Goal: Check status

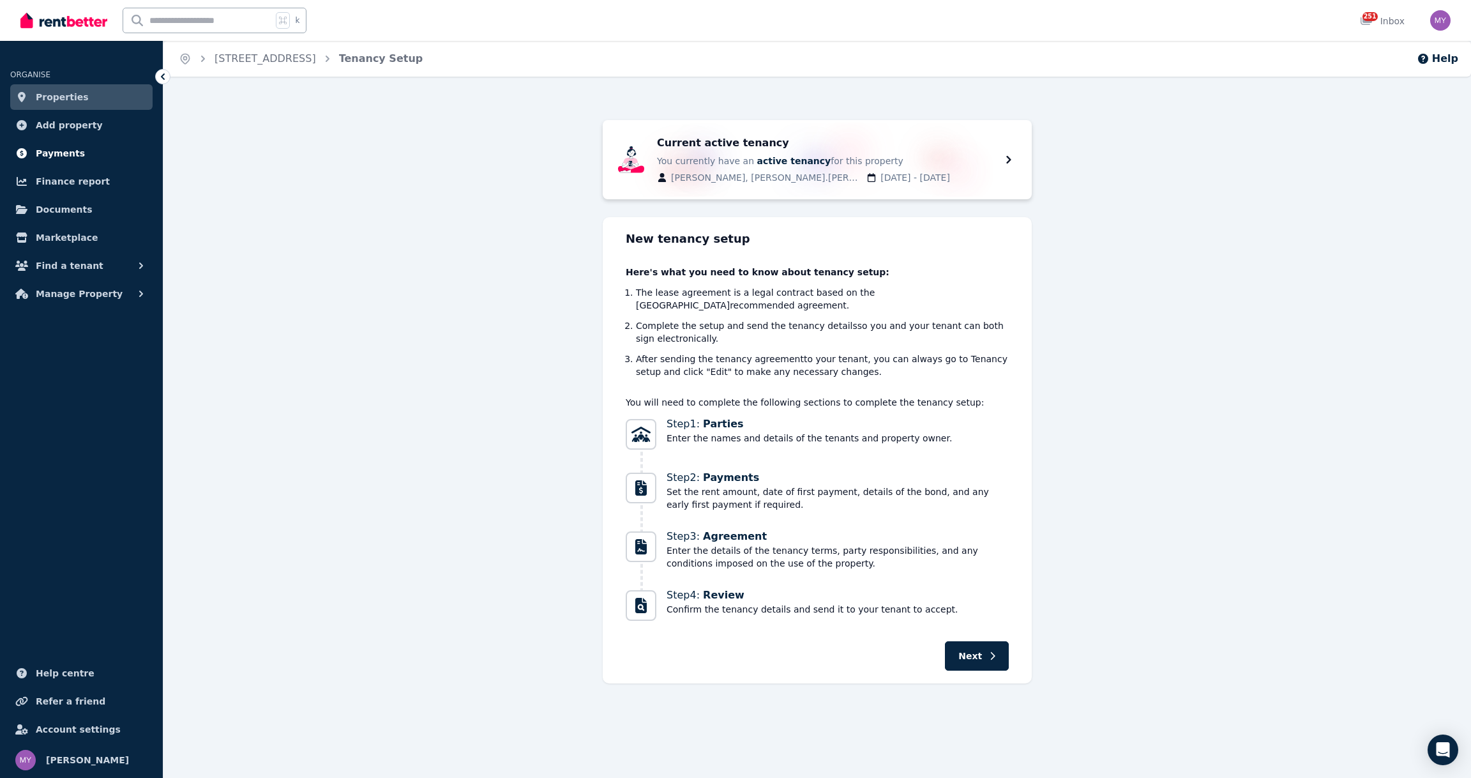
click at [79, 149] on span "Payments" at bounding box center [60, 153] width 49 height 15
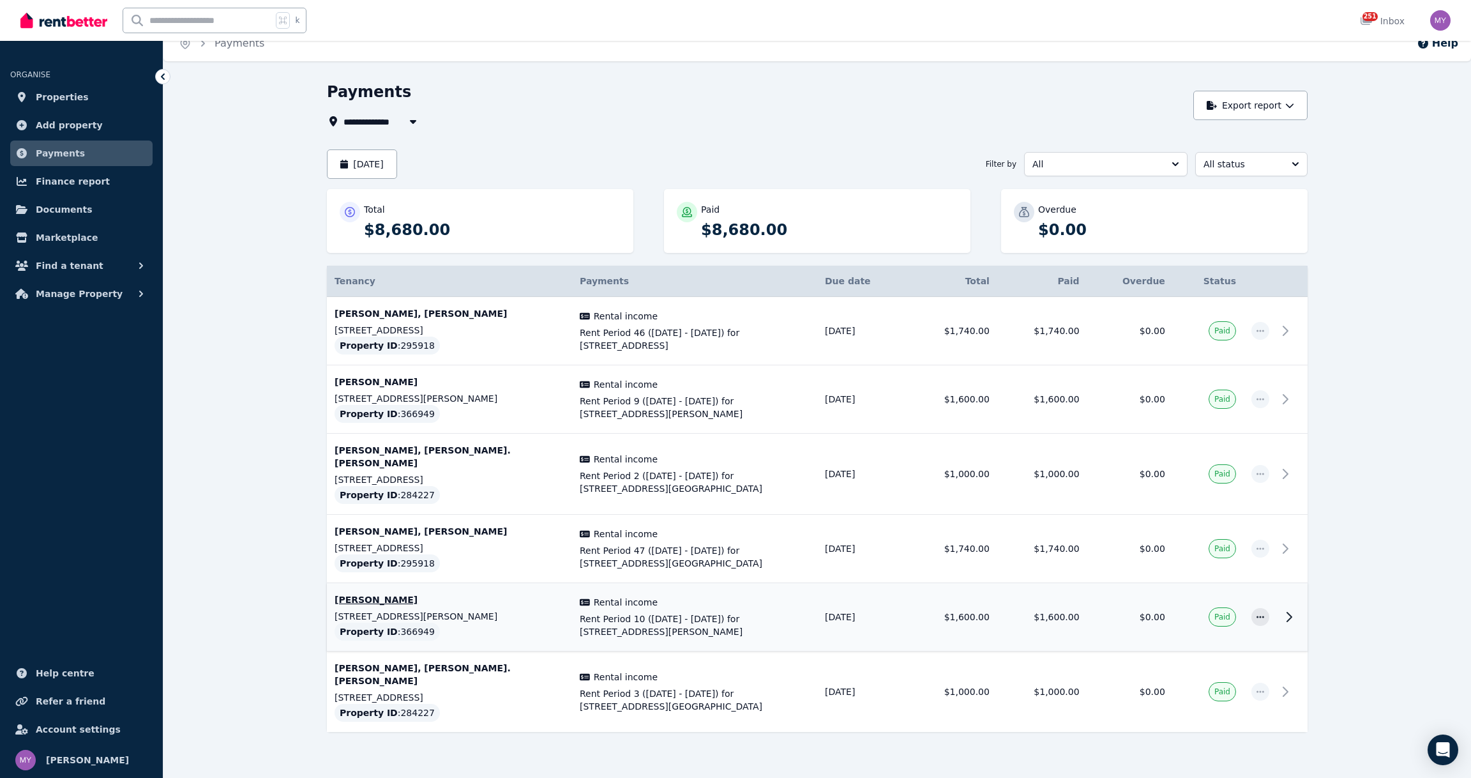
scroll to position [14, 0]
click at [557, 413] on td "[PERSON_NAME] [STREET_ADDRESS][PERSON_NAME] Property ID : 366949" at bounding box center [449, 401] width 245 height 68
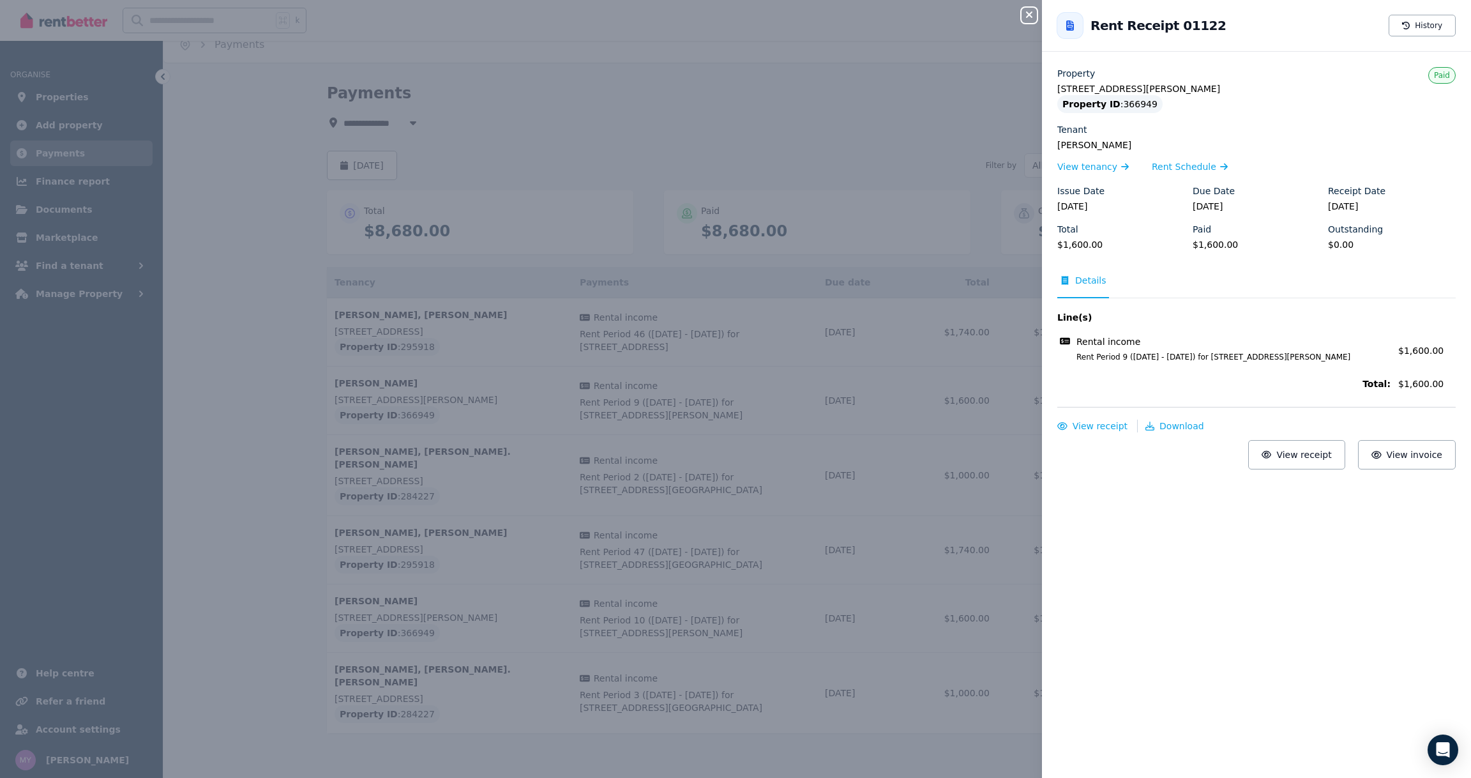
click at [907, 326] on div "Close panel Back to Rent Receipt 01122 History Property [STREET_ADDRESS][PERSON…" at bounding box center [735, 389] width 1471 height 778
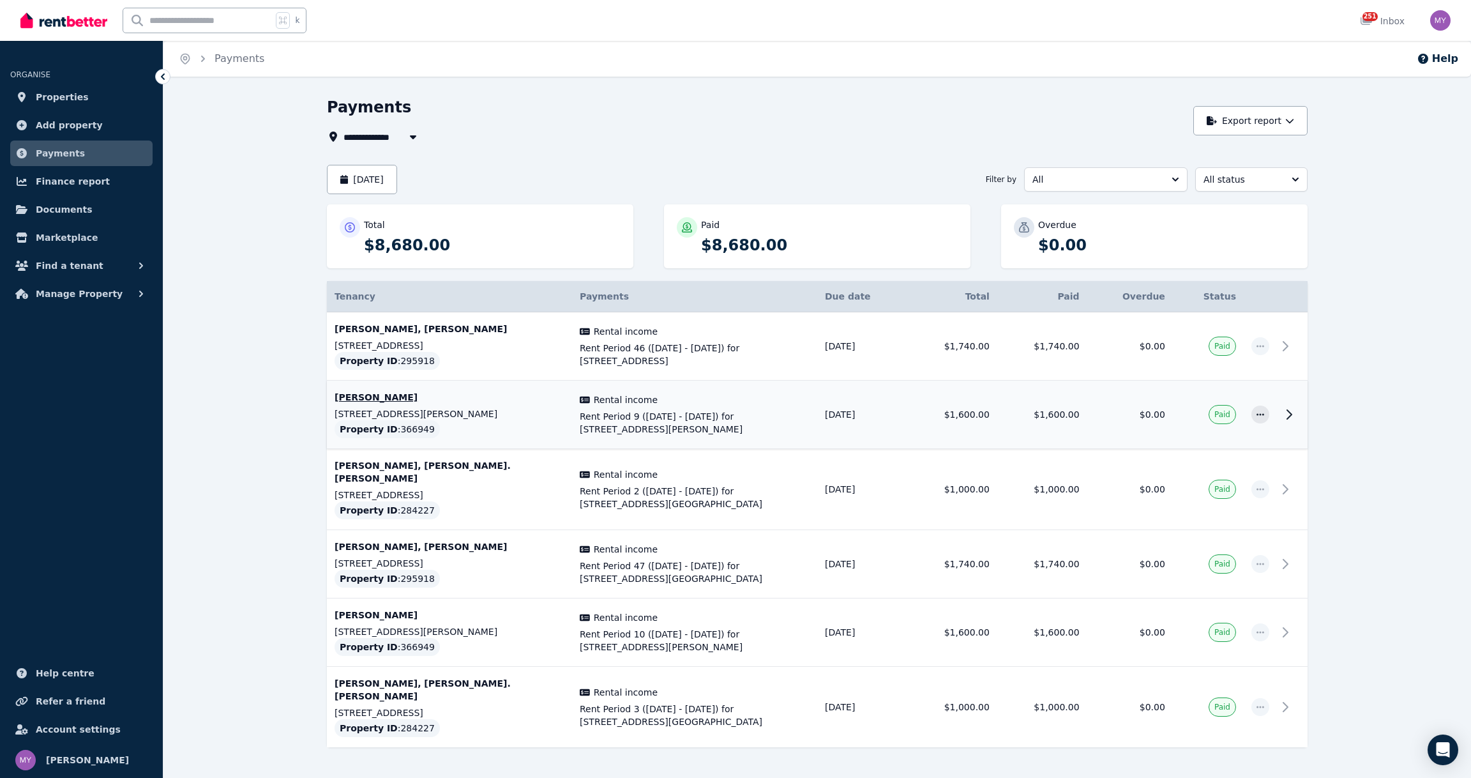
scroll to position [0, 0]
click at [534, 409] on p "[STREET_ADDRESS][PERSON_NAME]" at bounding box center [450, 413] width 230 height 13
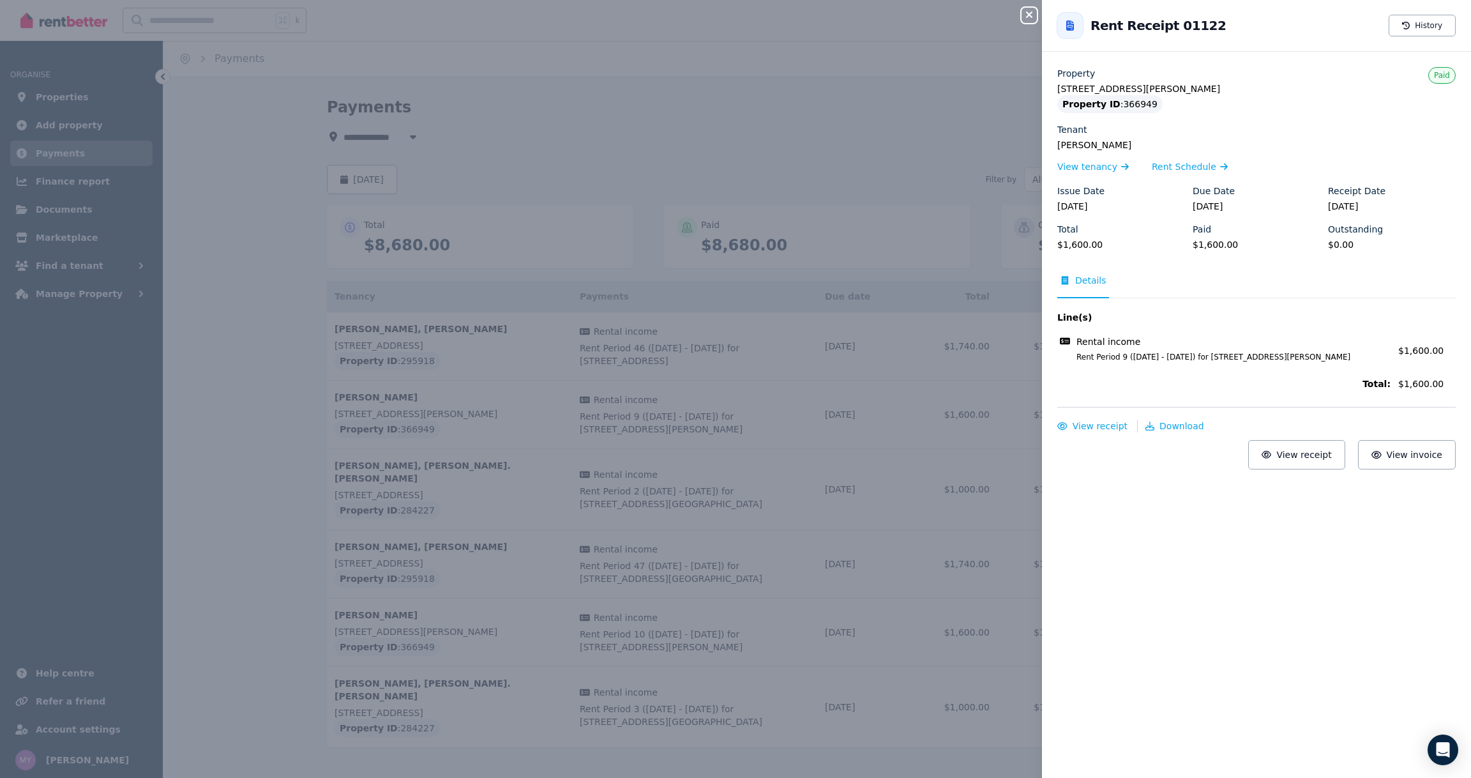
click at [1142, 348] on div "Rental income" at bounding box center [1223, 341] width 333 height 13
click at [981, 406] on div "Close panel Back to Rent Receipt 01122 History Property [STREET_ADDRESS][PERSON…" at bounding box center [735, 389] width 1471 height 778
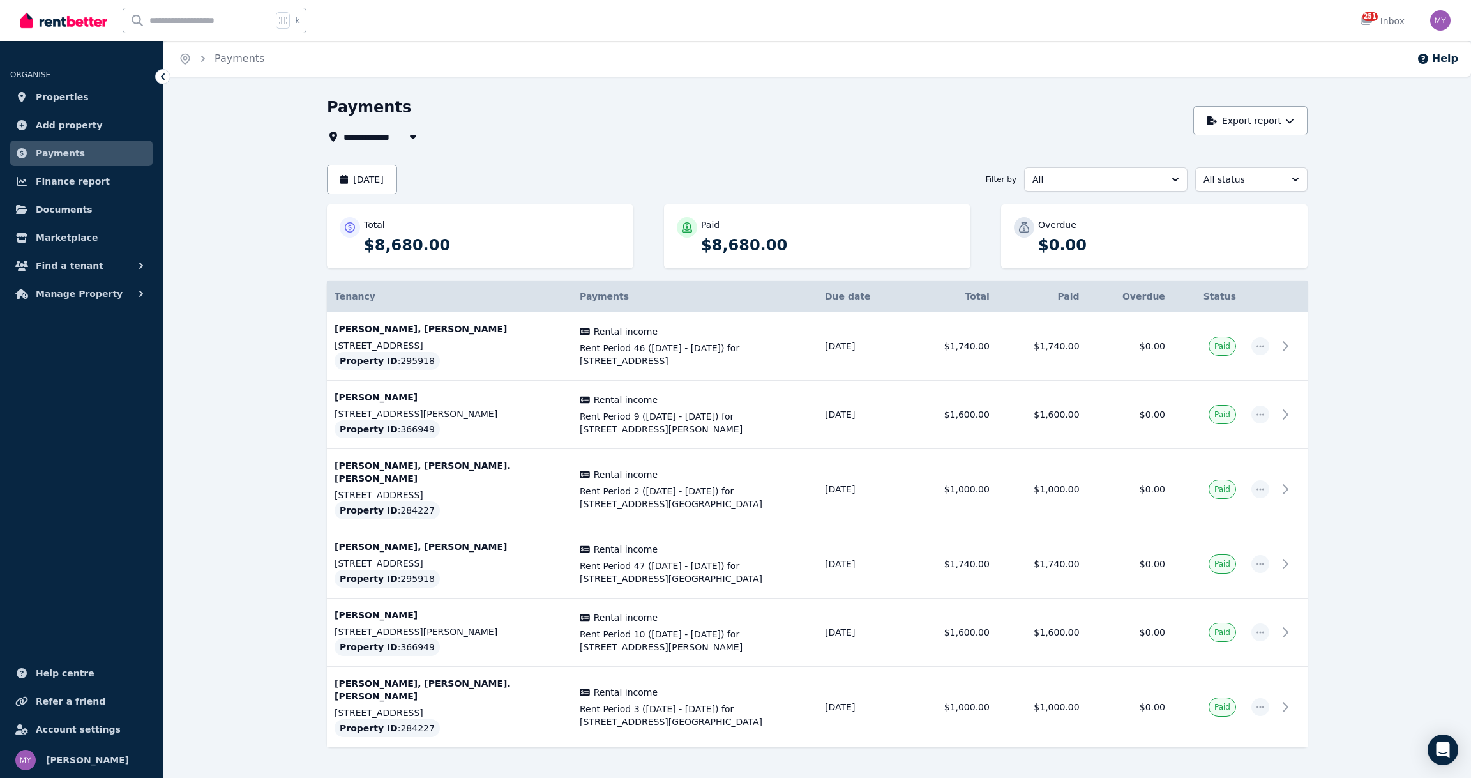
click at [1146, 172] on button "All" at bounding box center [1105, 179] width 163 height 24
click at [1096, 136] on div "**********" at bounding box center [756, 136] width 859 height 15
click at [1239, 176] on span "All status" at bounding box center [1243, 179] width 78 height 13
click at [951, 120] on div "Payments" at bounding box center [756, 109] width 859 height 24
click at [397, 179] on button "[DATE]" at bounding box center [362, 179] width 70 height 29
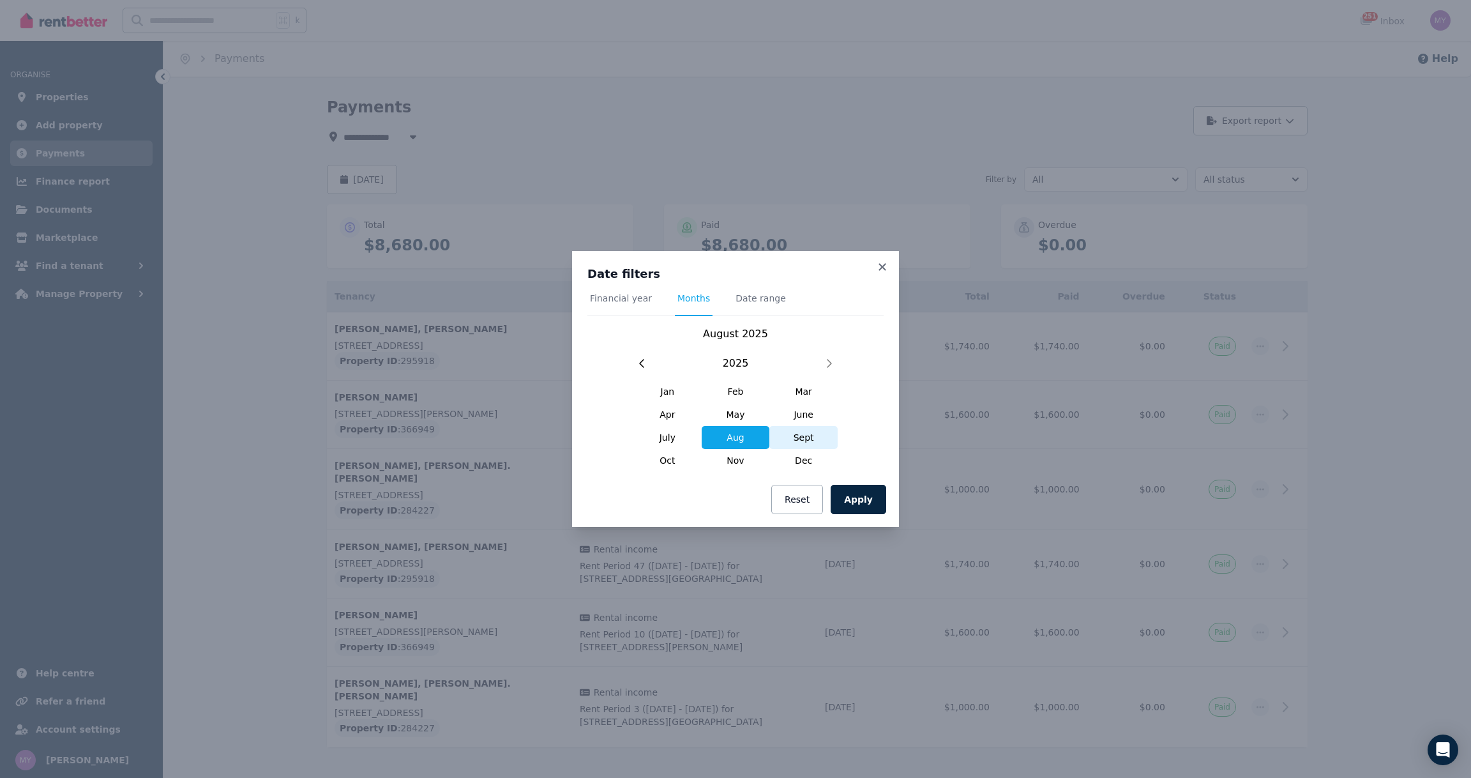
click at [803, 441] on span "Sept" at bounding box center [803, 437] width 68 height 23
click at [867, 489] on button "Apply" at bounding box center [859, 499] width 56 height 29
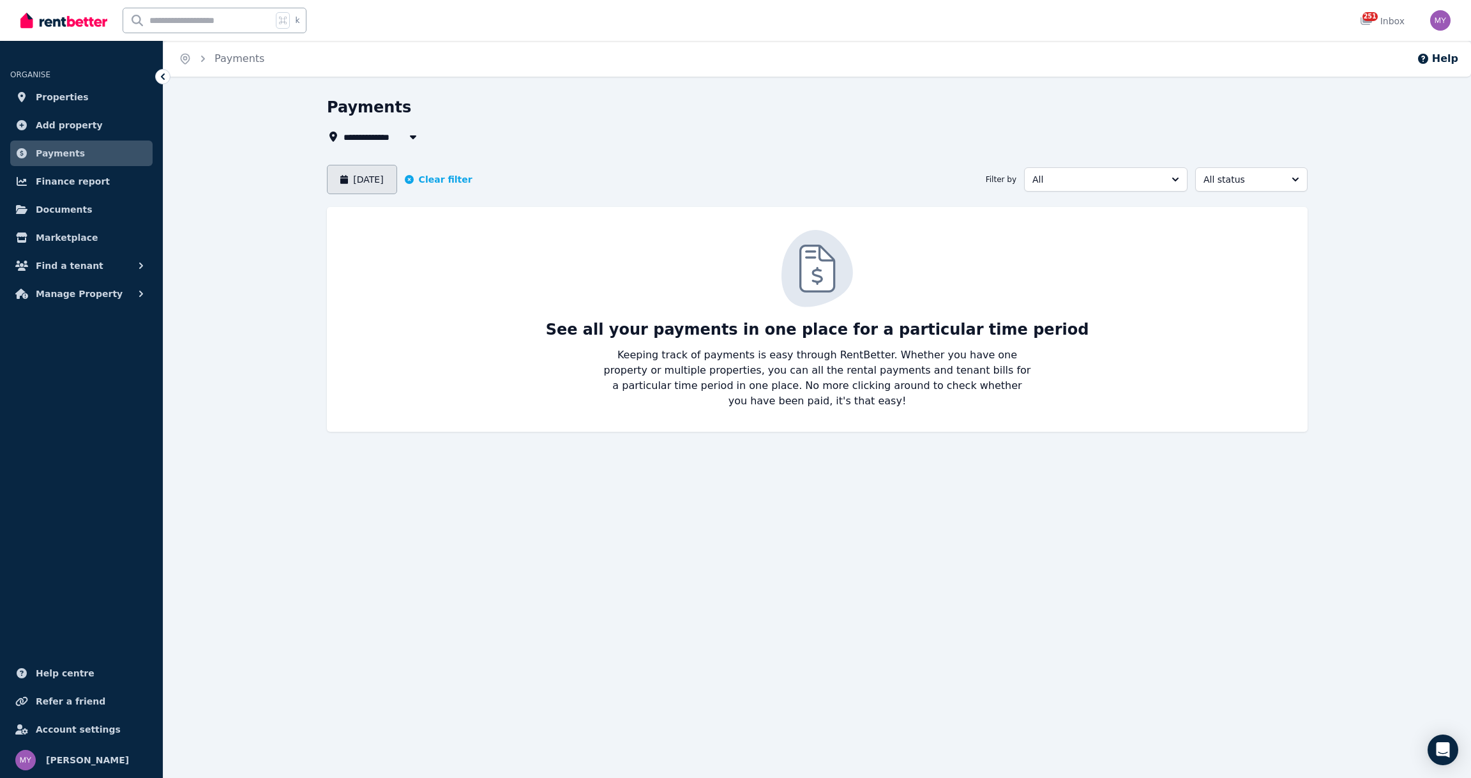
click at [368, 179] on button "[DATE]" at bounding box center [362, 179] width 70 height 29
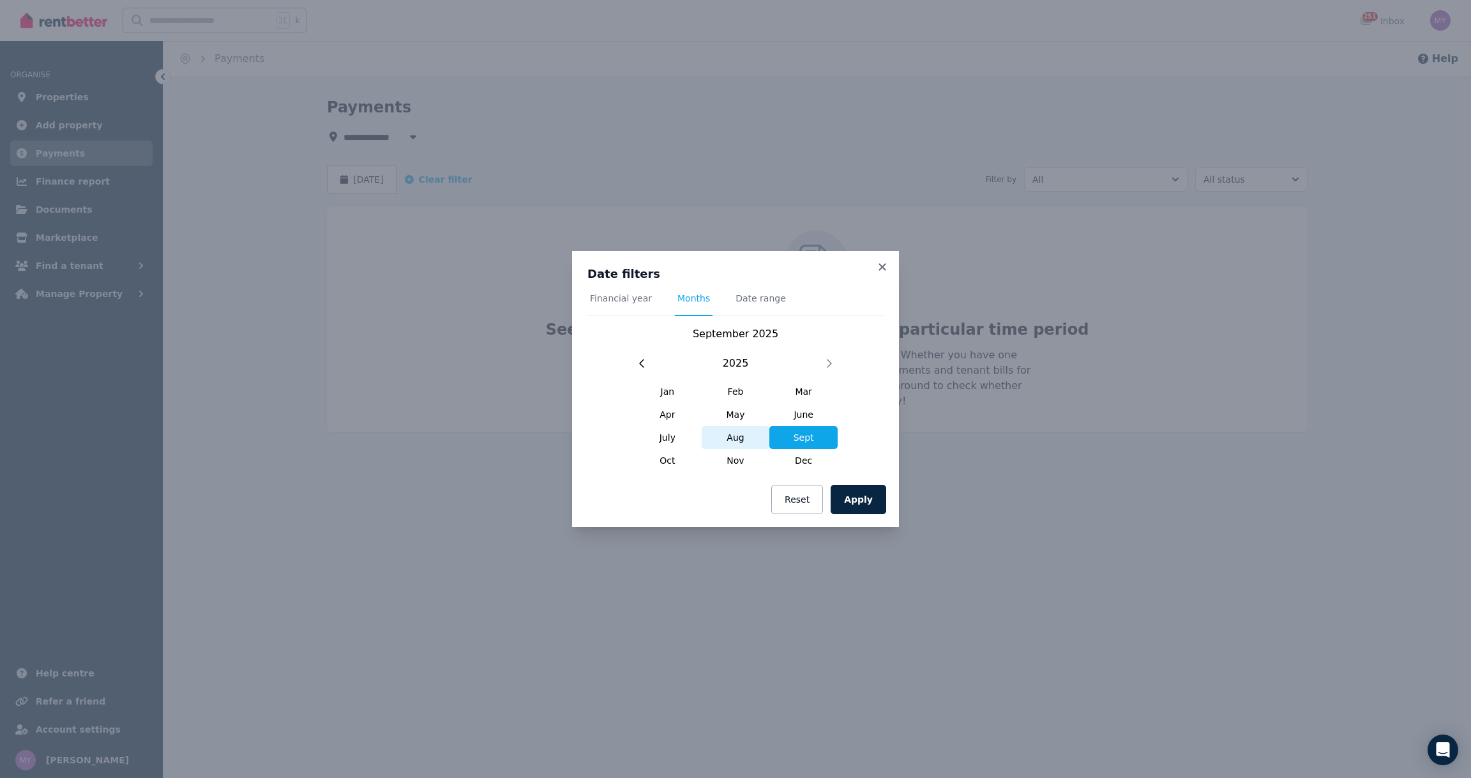
click at [713, 432] on span "Aug" at bounding box center [736, 437] width 68 height 23
click at [864, 496] on button "Apply" at bounding box center [859, 499] width 56 height 29
